Goal: Task Accomplishment & Management: Complete application form

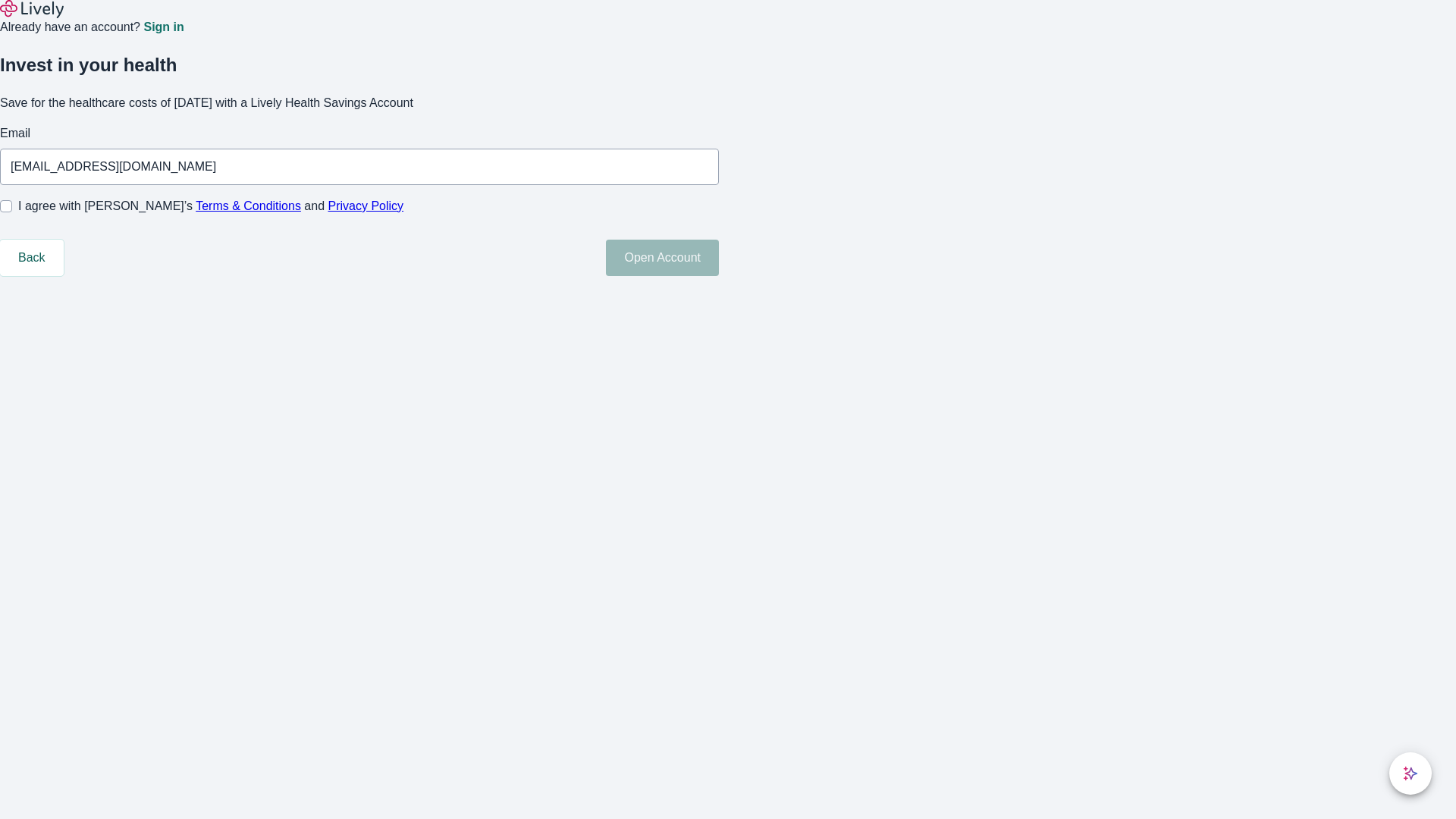
click at [13, 212] on input "I agree with Lively’s Terms & Conditions and Privacy Policy" at bounding box center [6, 205] width 13 height 13
checkbox input "true"
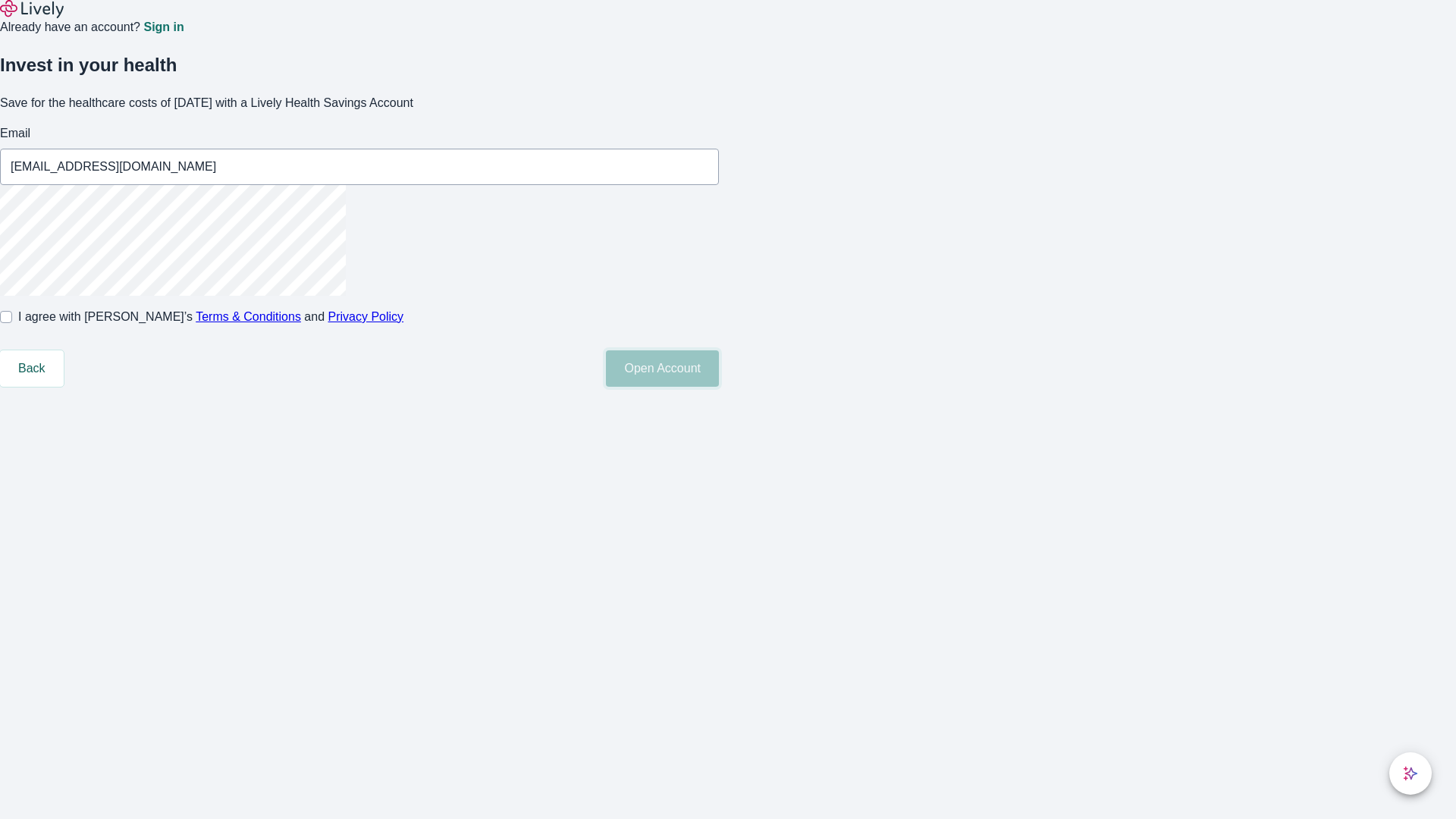
click at [719, 387] on button "Open Account" at bounding box center [662, 369] width 113 height 37
type input "[EMAIL_ADDRESS][DOMAIN_NAME]"
click at [13, 323] on input "I agree with Lively’s Terms & Conditions and Privacy Policy" at bounding box center [6, 316] width 13 height 13
checkbox input "false"
type input "[EMAIL_ADDRESS][DOMAIN_NAME]"
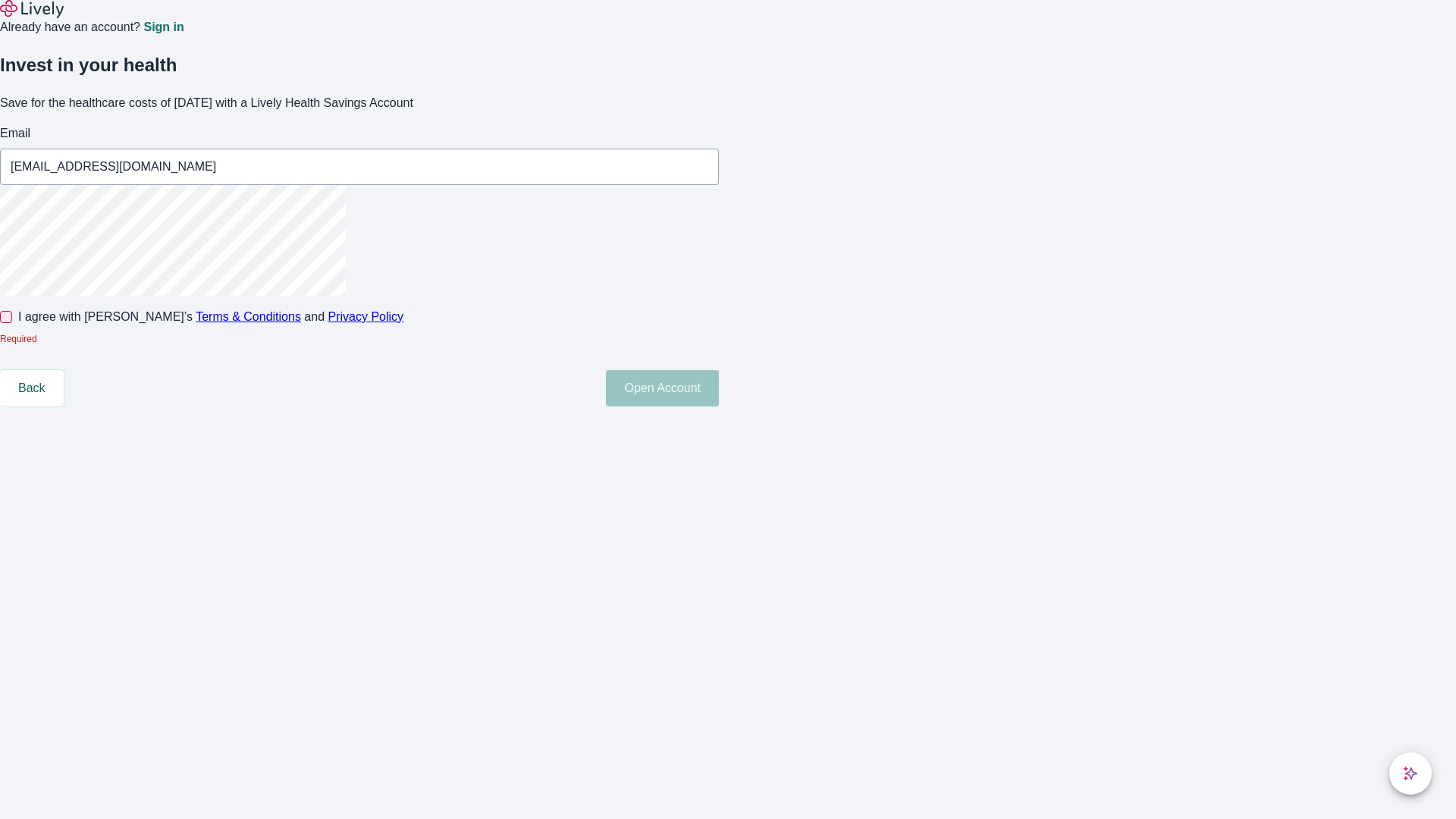
click at [13, 323] on input "I agree with Lively’s Terms & Conditions and Privacy Policy" at bounding box center [6, 316] width 13 height 13
checkbox input "true"
click at [719, 387] on button "Open Account" at bounding box center [662, 369] width 113 height 37
